Goal: Information Seeking & Learning: Understand process/instructions

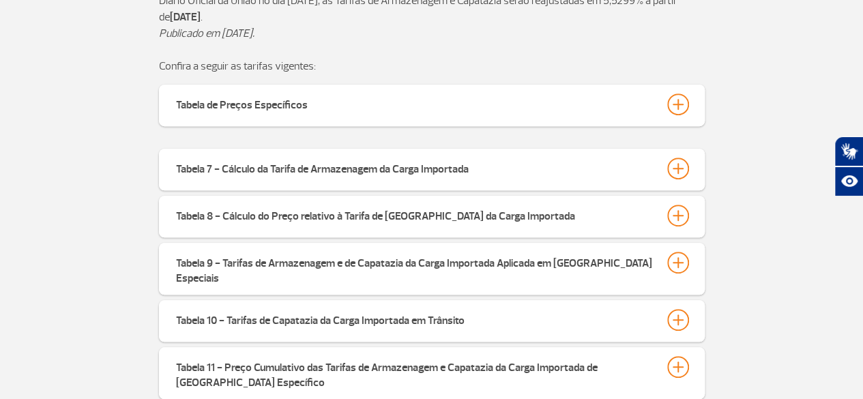
scroll to position [401, 0]
click at [674, 106] on div at bounding box center [679, 104] width 22 height 22
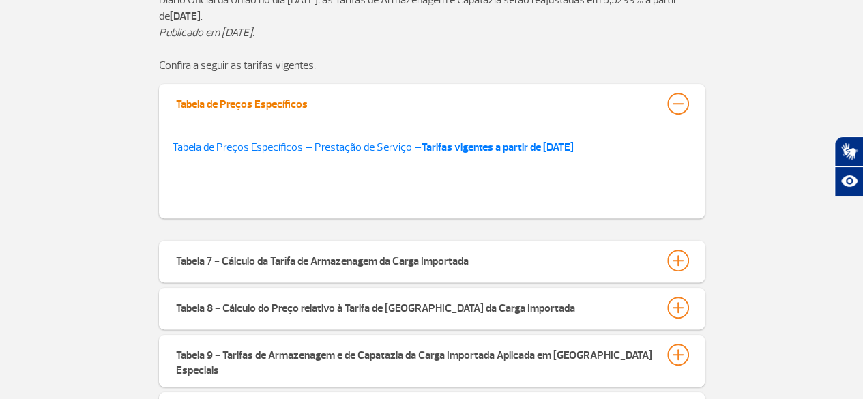
click at [674, 106] on div at bounding box center [679, 104] width 22 height 22
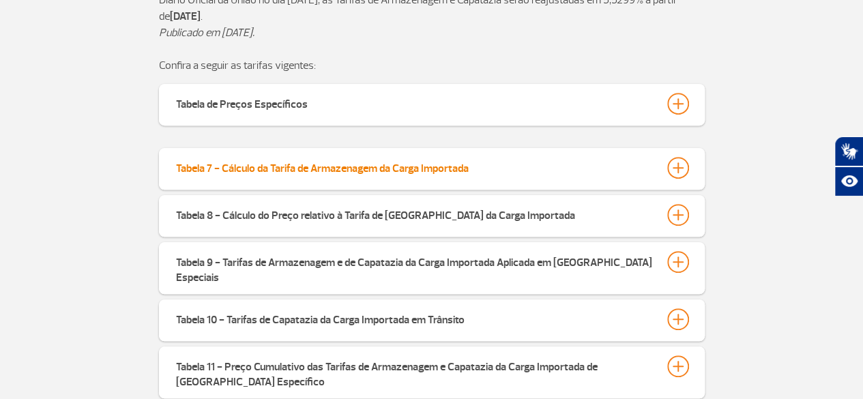
click at [685, 175] on div at bounding box center [679, 168] width 22 height 22
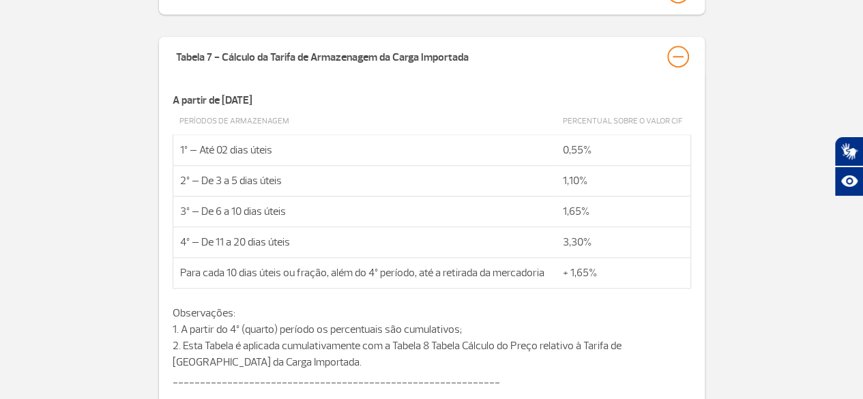
scroll to position [511, 0]
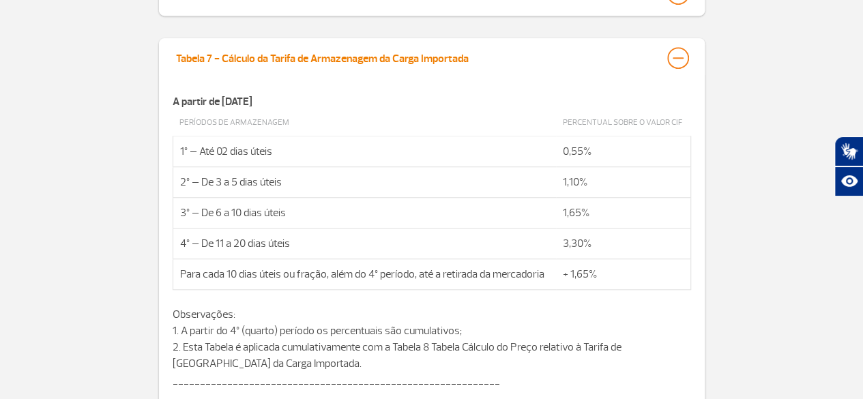
click at [666, 63] on button "Tabela 7 - Cálculo da Tarifa de Armazenagem da Carga Importada" at bounding box center [431, 57] width 513 height 23
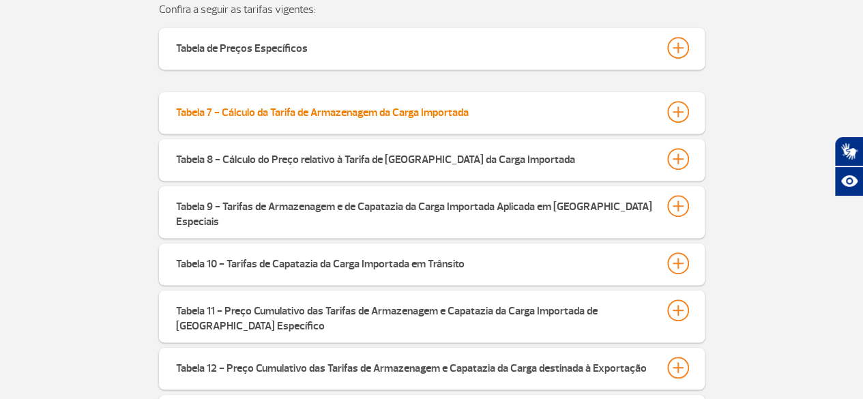
scroll to position [457, 0]
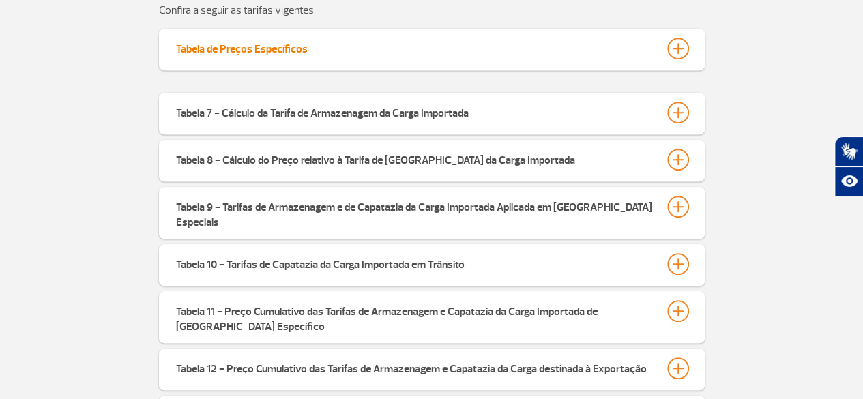
click at [677, 39] on div at bounding box center [679, 49] width 22 height 22
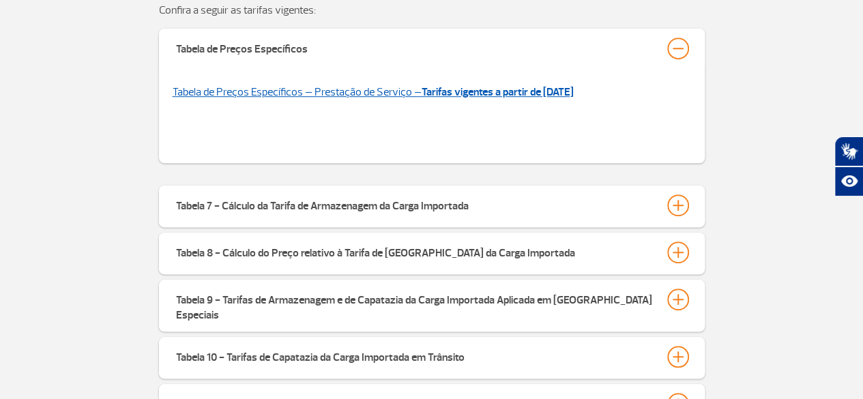
click at [517, 94] on strong "Tarifas vigentes a partir de [DATE]" at bounding box center [498, 92] width 152 height 14
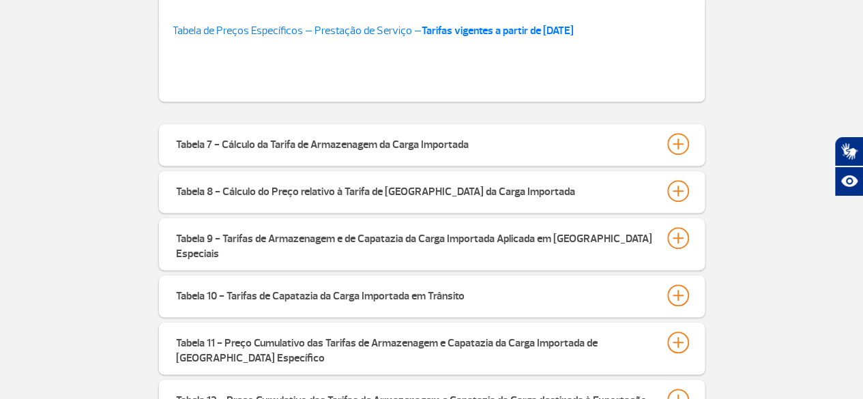
scroll to position [519, 0]
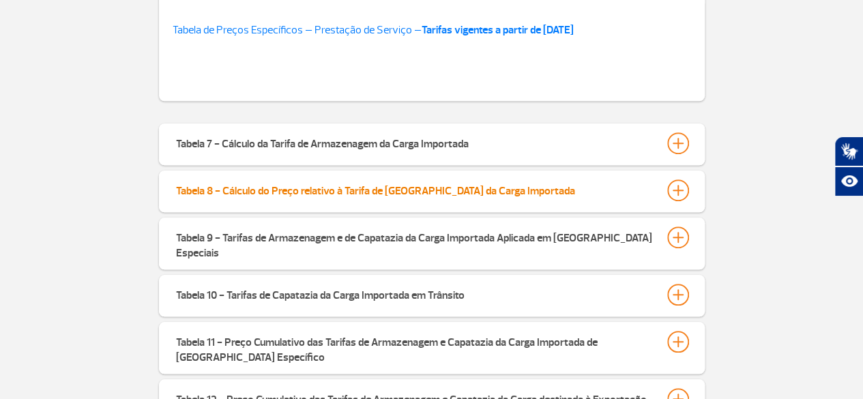
click at [676, 186] on div at bounding box center [679, 191] width 22 height 22
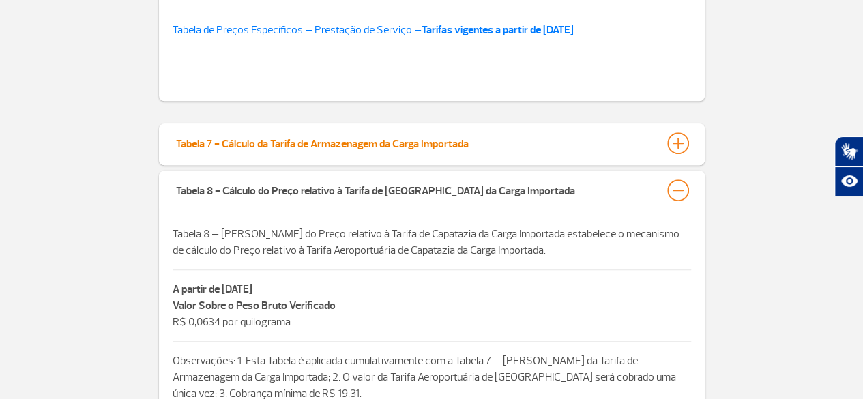
click at [668, 137] on div at bounding box center [679, 143] width 22 height 22
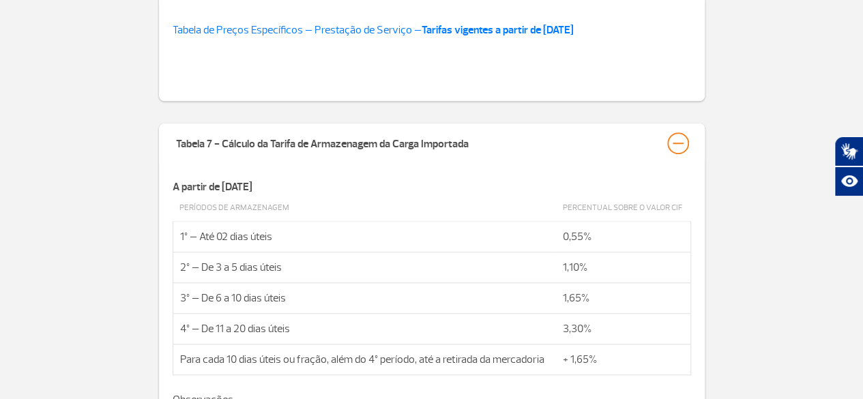
drag, startPoint x: 668, startPoint y: 137, endPoint x: 724, endPoint y: 165, distance: 62.3
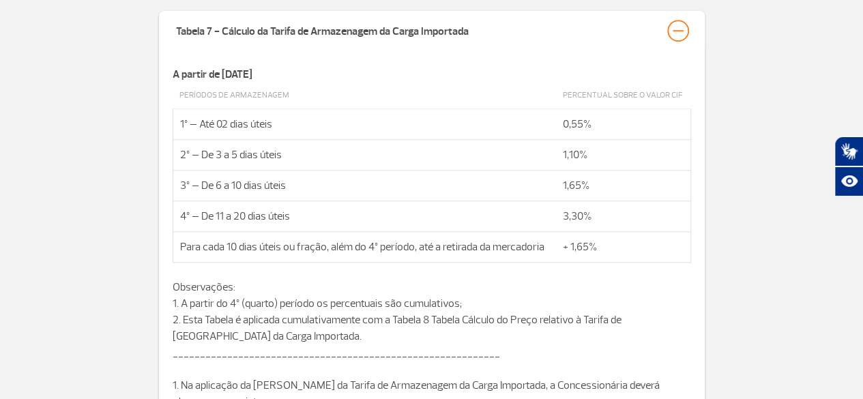
scroll to position [608, 0]
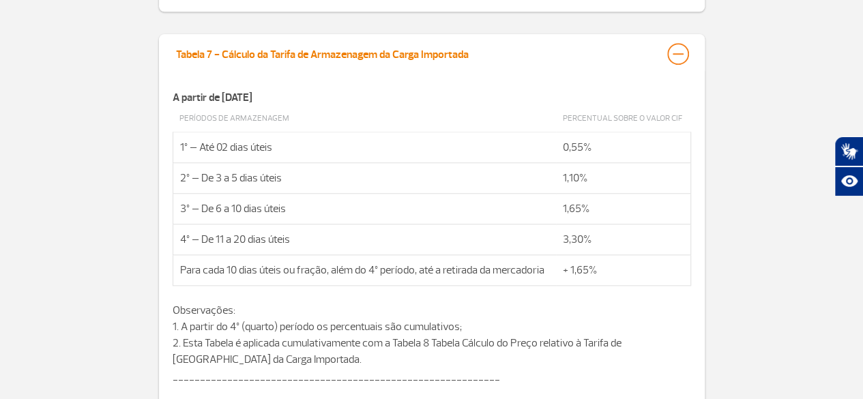
click at [677, 52] on div at bounding box center [679, 54] width 22 height 22
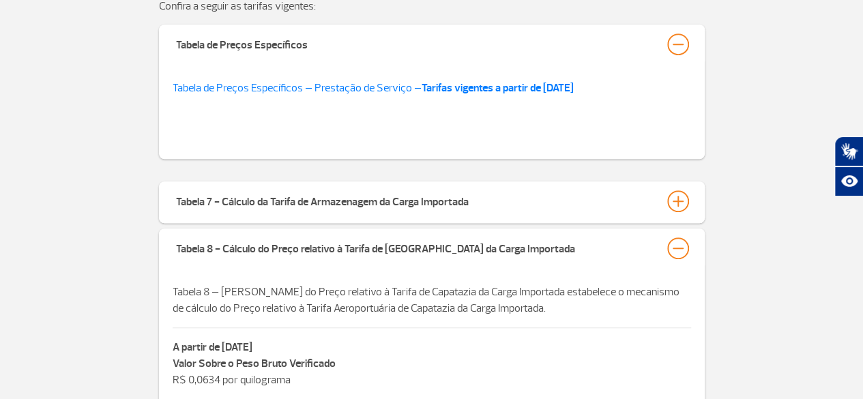
scroll to position [461, 0]
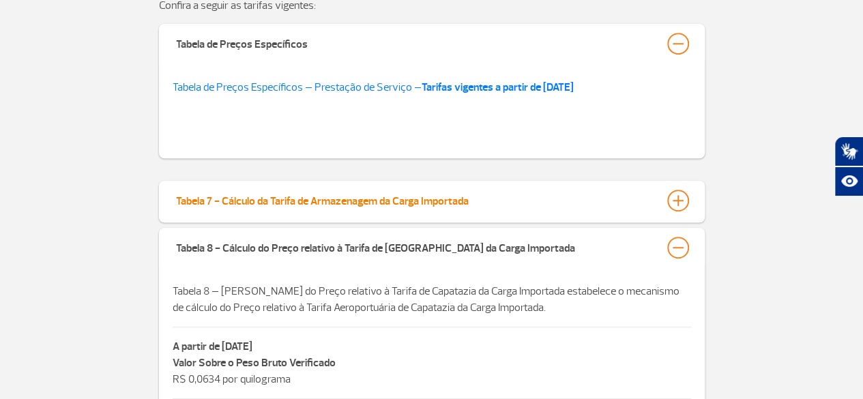
click at [654, 207] on button "Tabela 7 - Cálculo da Tarifa de Armazenagem da Carga Importada" at bounding box center [431, 200] width 513 height 23
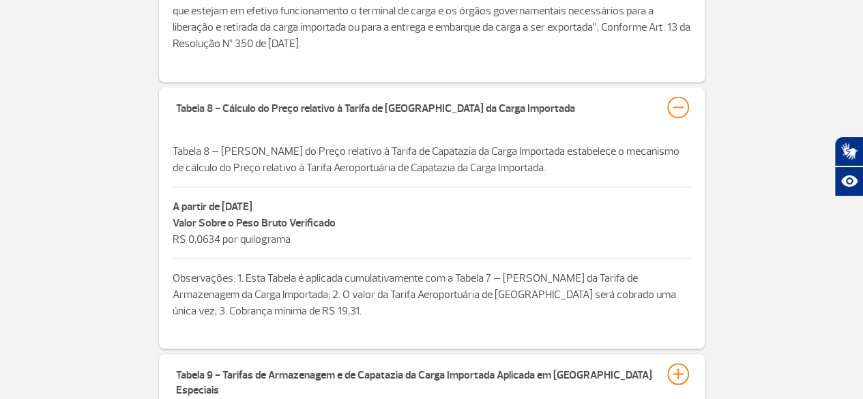
scroll to position [1203, 0]
